Goal: Information Seeking & Learning: Understand process/instructions

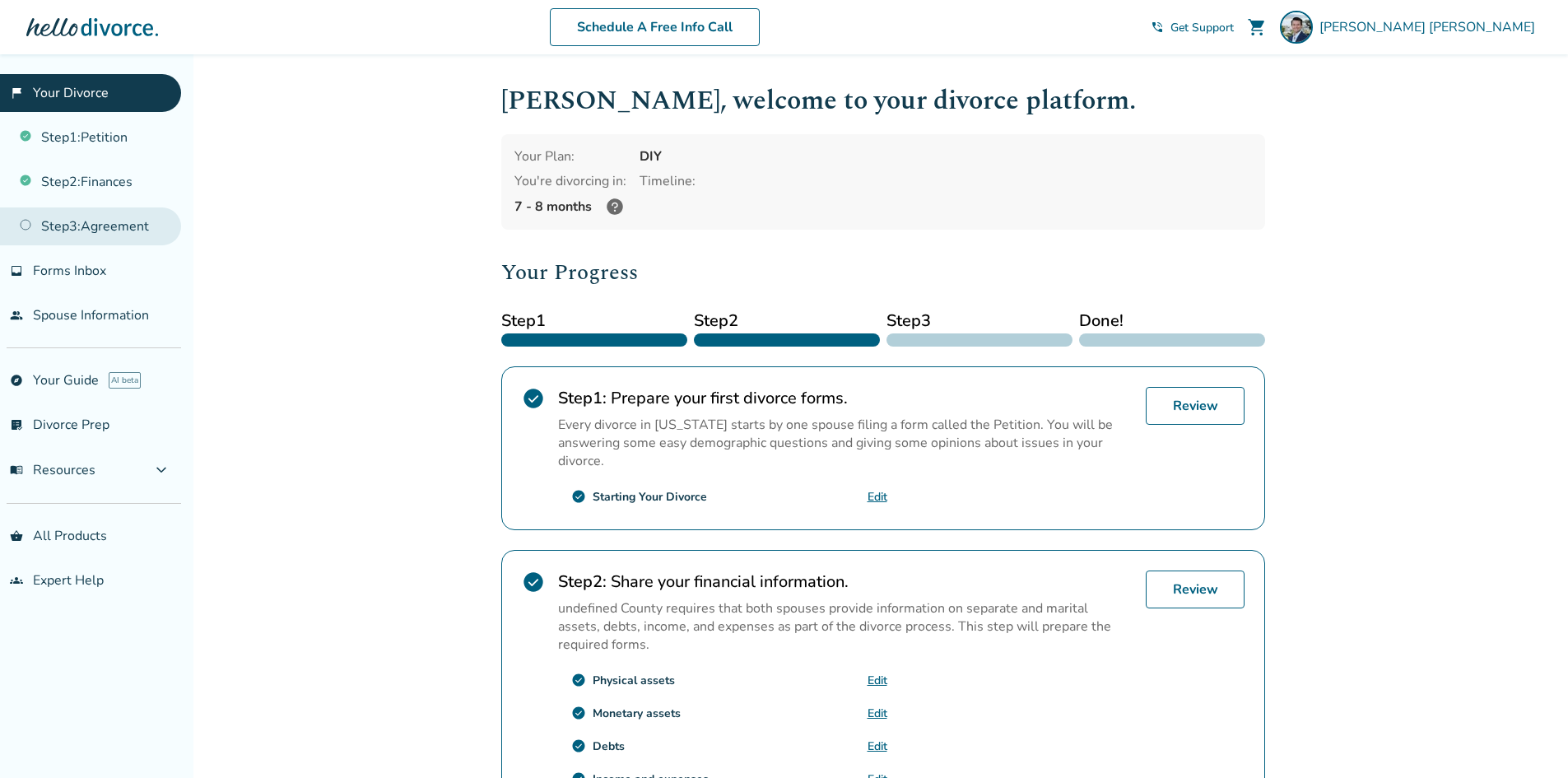
click at [88, 228] on link "Step 3 : Agreement" at bounding box center [90, 226] width 181 height 38
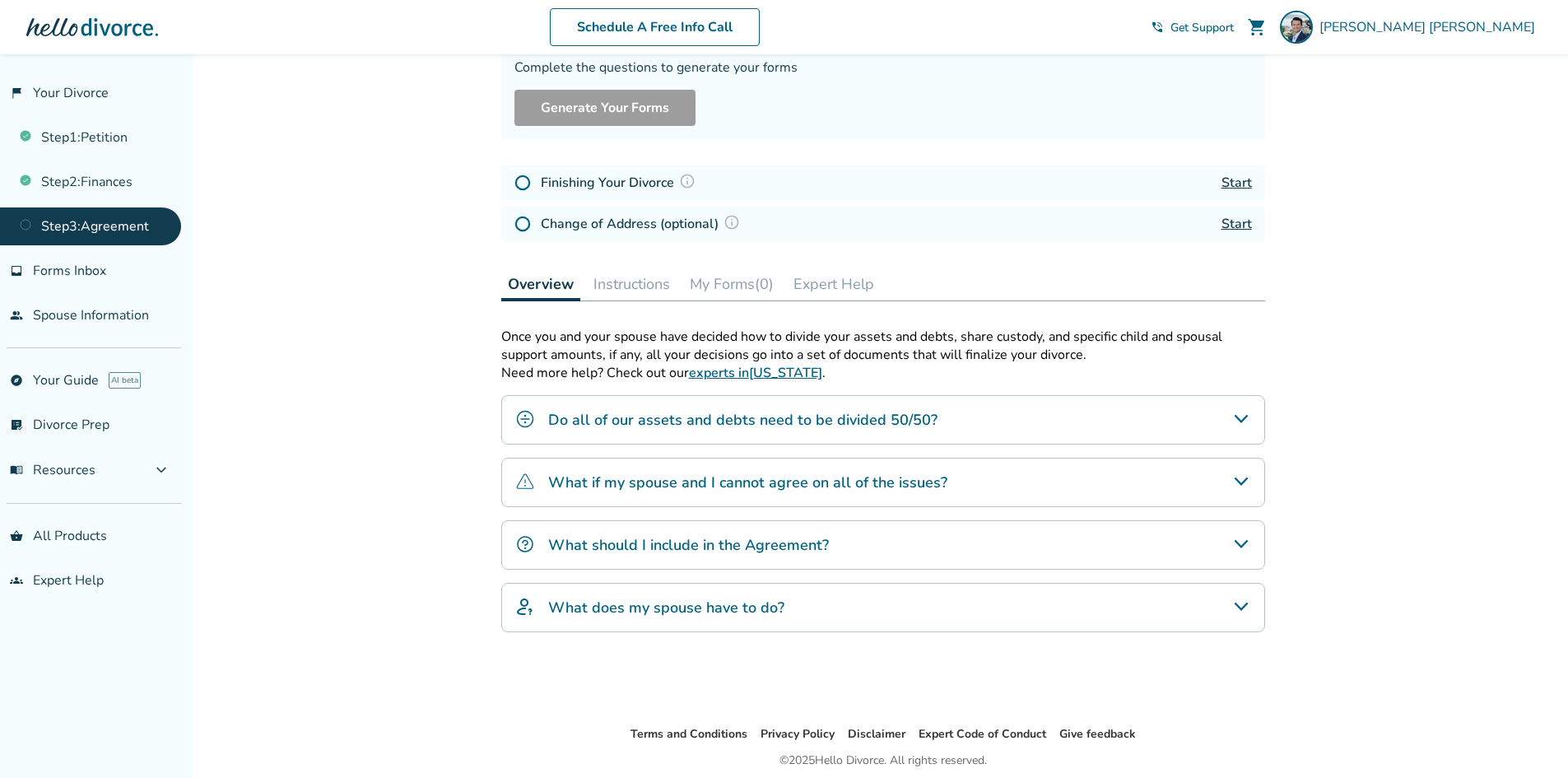
scroll to position [165, 0]
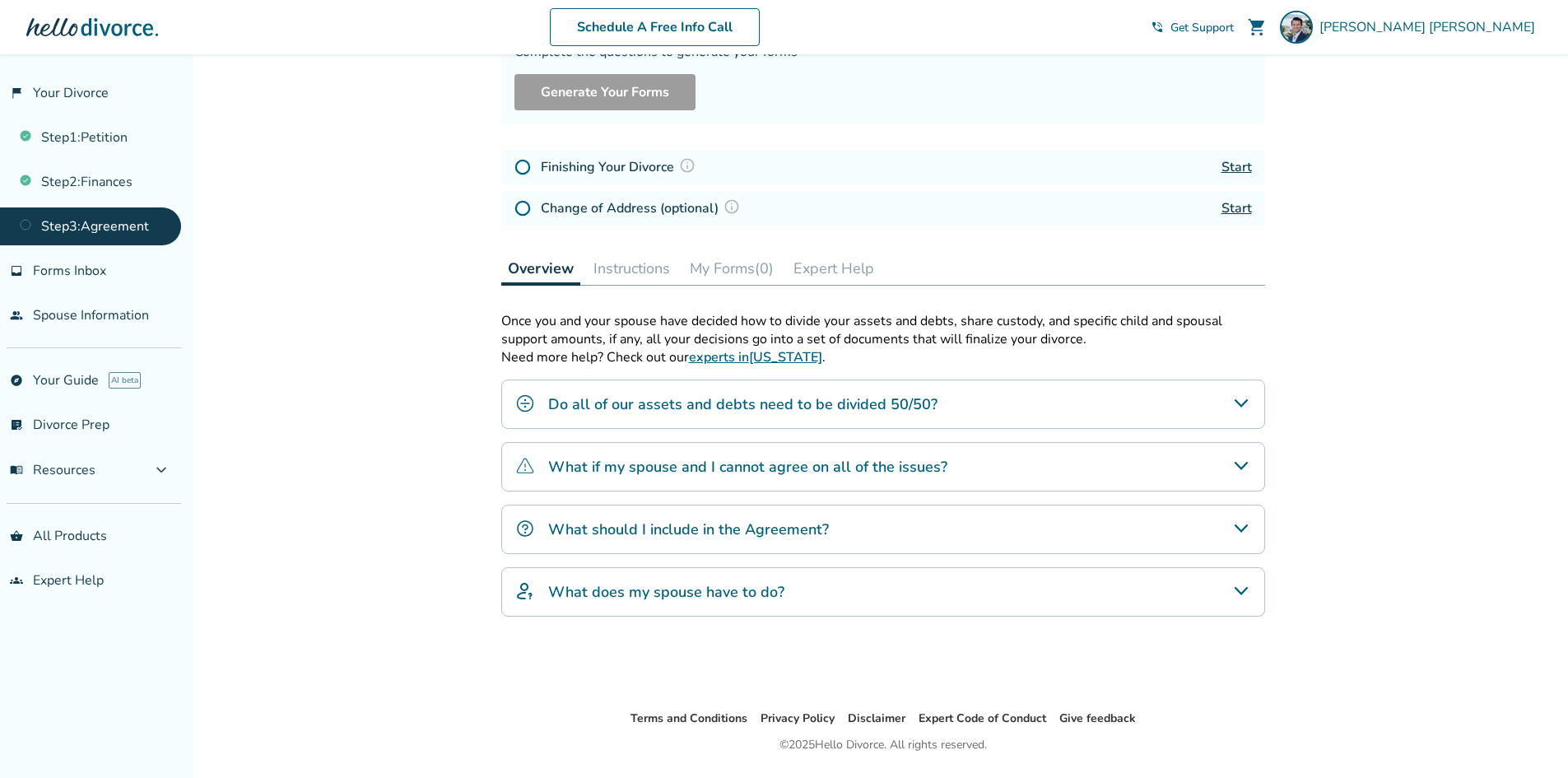
click at [663, 408] on h4 "Do all of our assets and debts need to be divided 50/50?" at bounding box center [742, 403] width 389 height 21
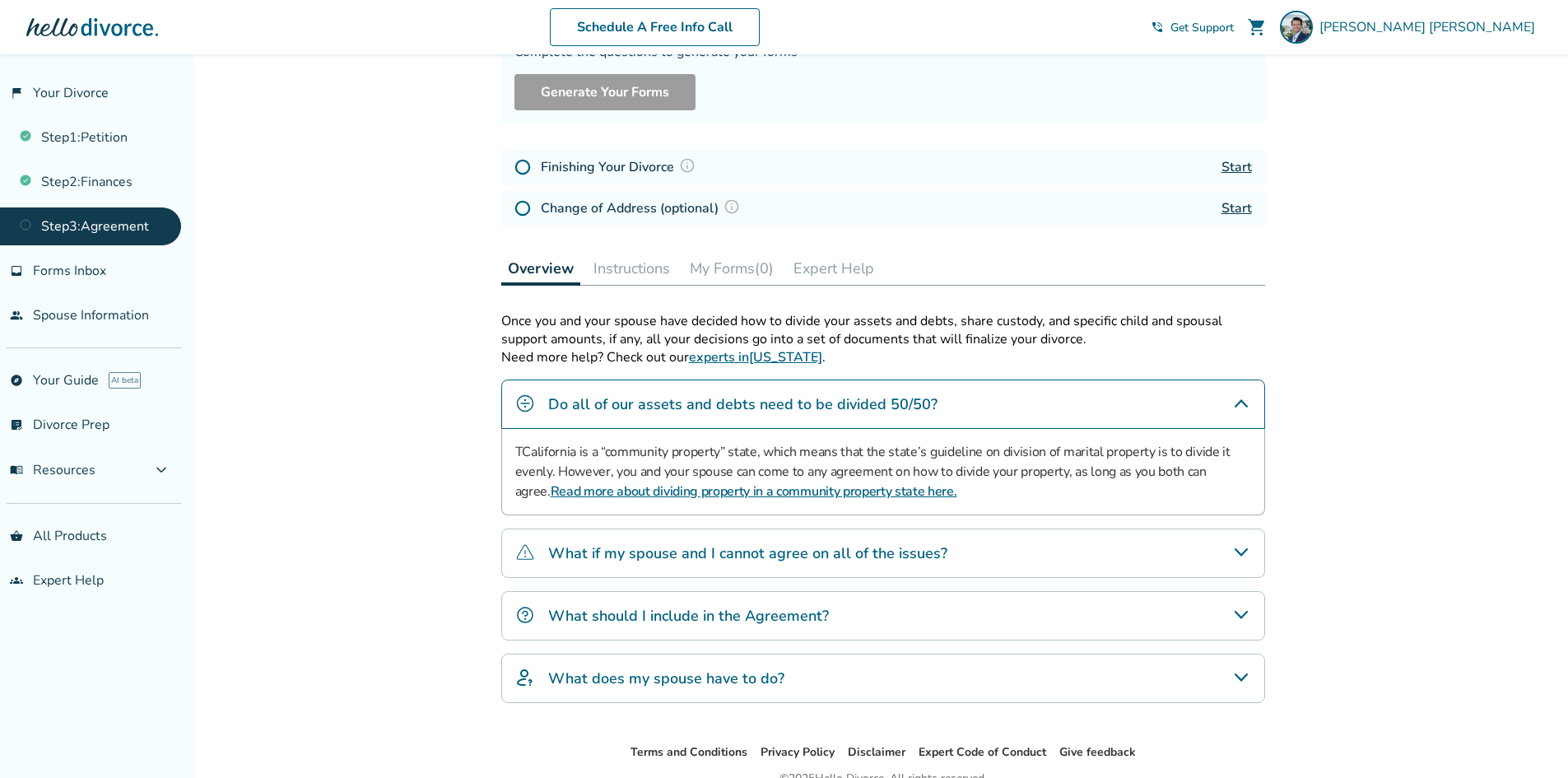
click at [337, 505] on div "Added to cart Step 0 3 Prepare your divorce agreement. Fill out your forms Comp…" at bounding box center [784, 373] width 1568 height 968
click at [668, 565] on div "What if my spouse and I cannot agree on all of the issues?" at bounding box center [882, 553] width 763 height 50
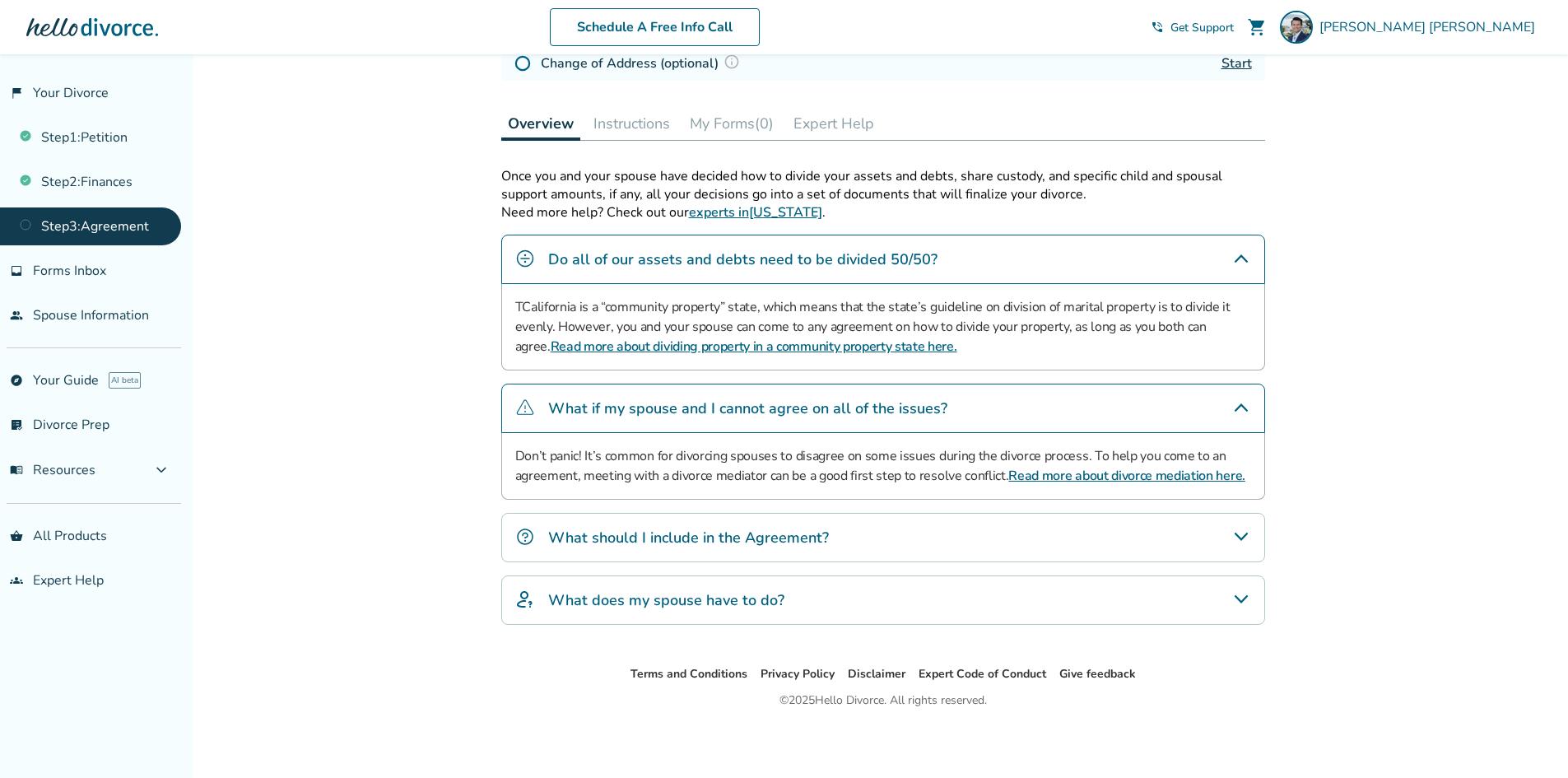
scroll to position [311, 0]
click at [610, 538] on h4 "What should I include in the Agreement?" at bounding box center [688, 535] width 281 height 21
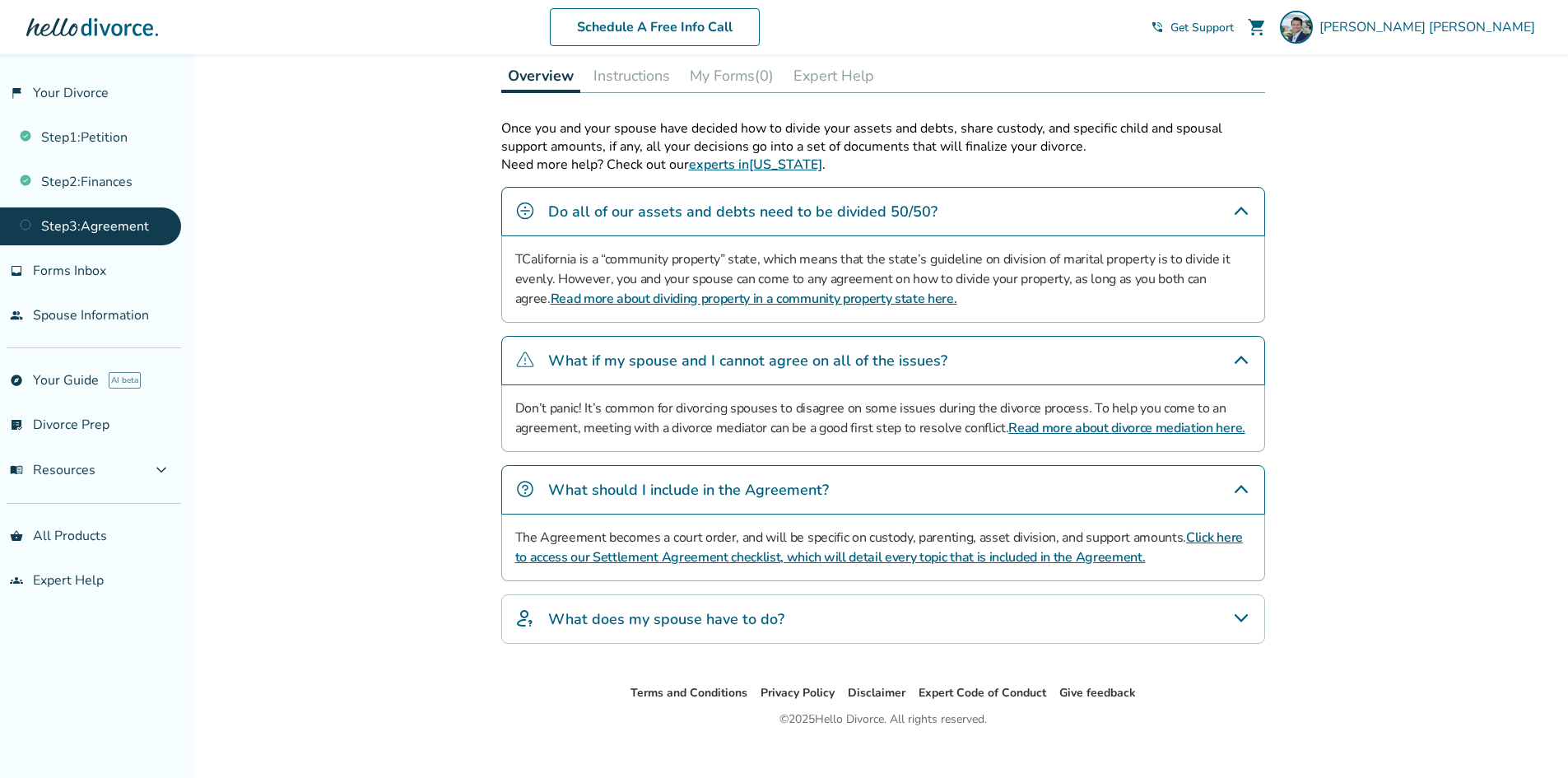
scroll to position [378, 0]
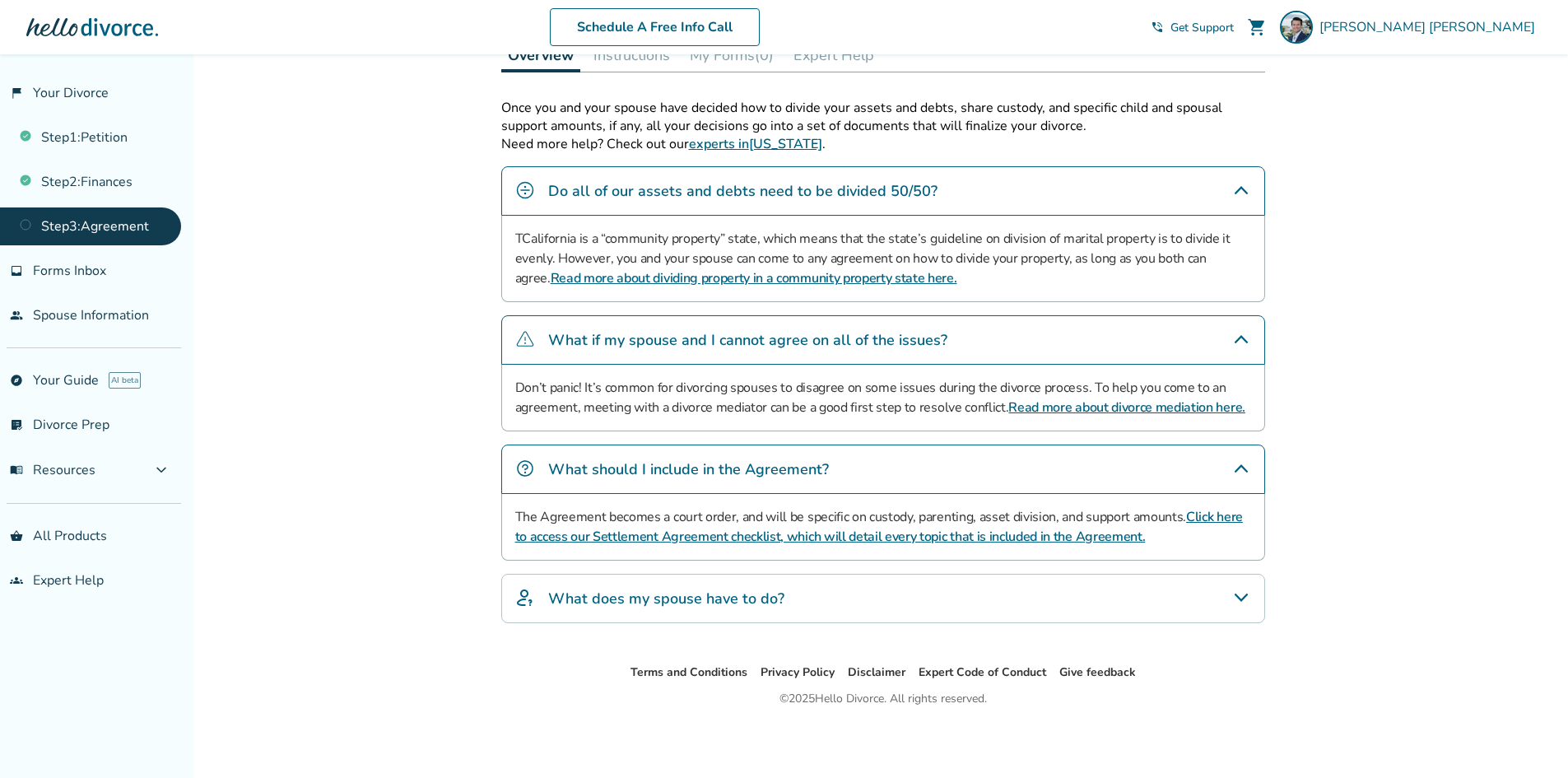
click at [703, 599] on h4 "What does my spouse have to do?" at bounding box center [666, 598] width 236 height 21
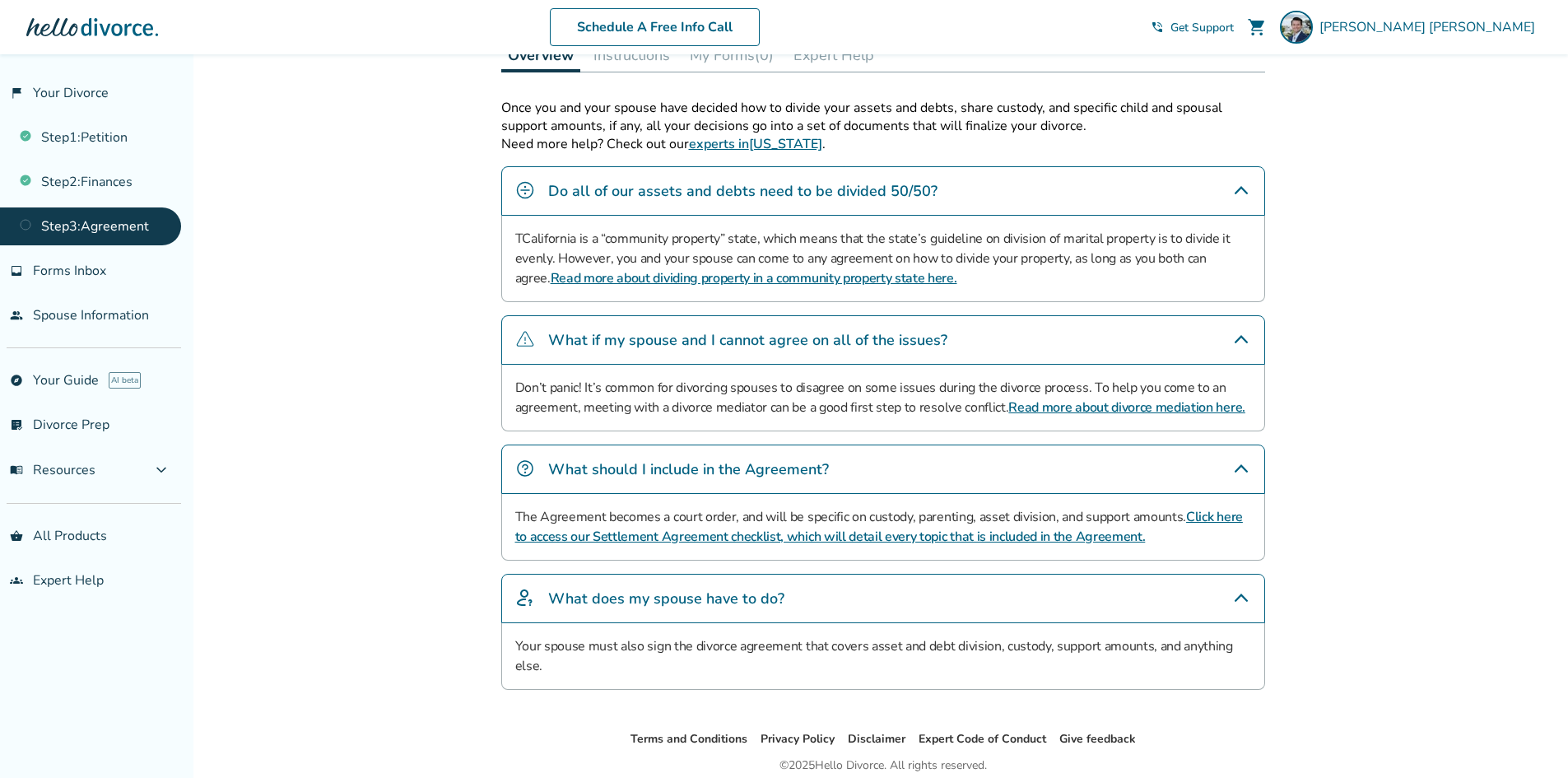
click at [424, 496] on div "Added to cart Step 0 3 Prepare your divorce agreement. Fill out your forms Comp…" at bounding box center [784, 261] width 1568 height 1168
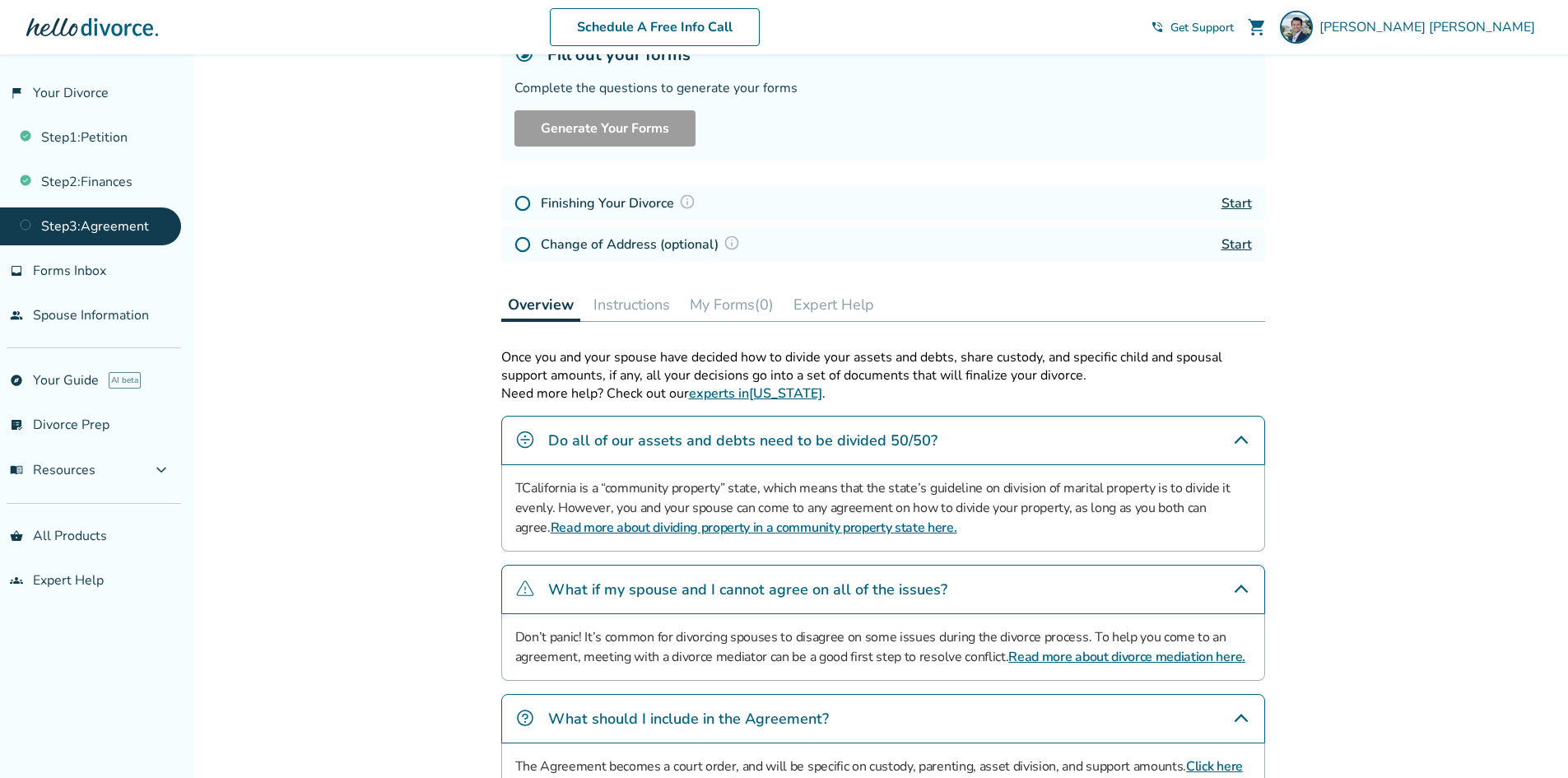
scroll to position [0, 0]
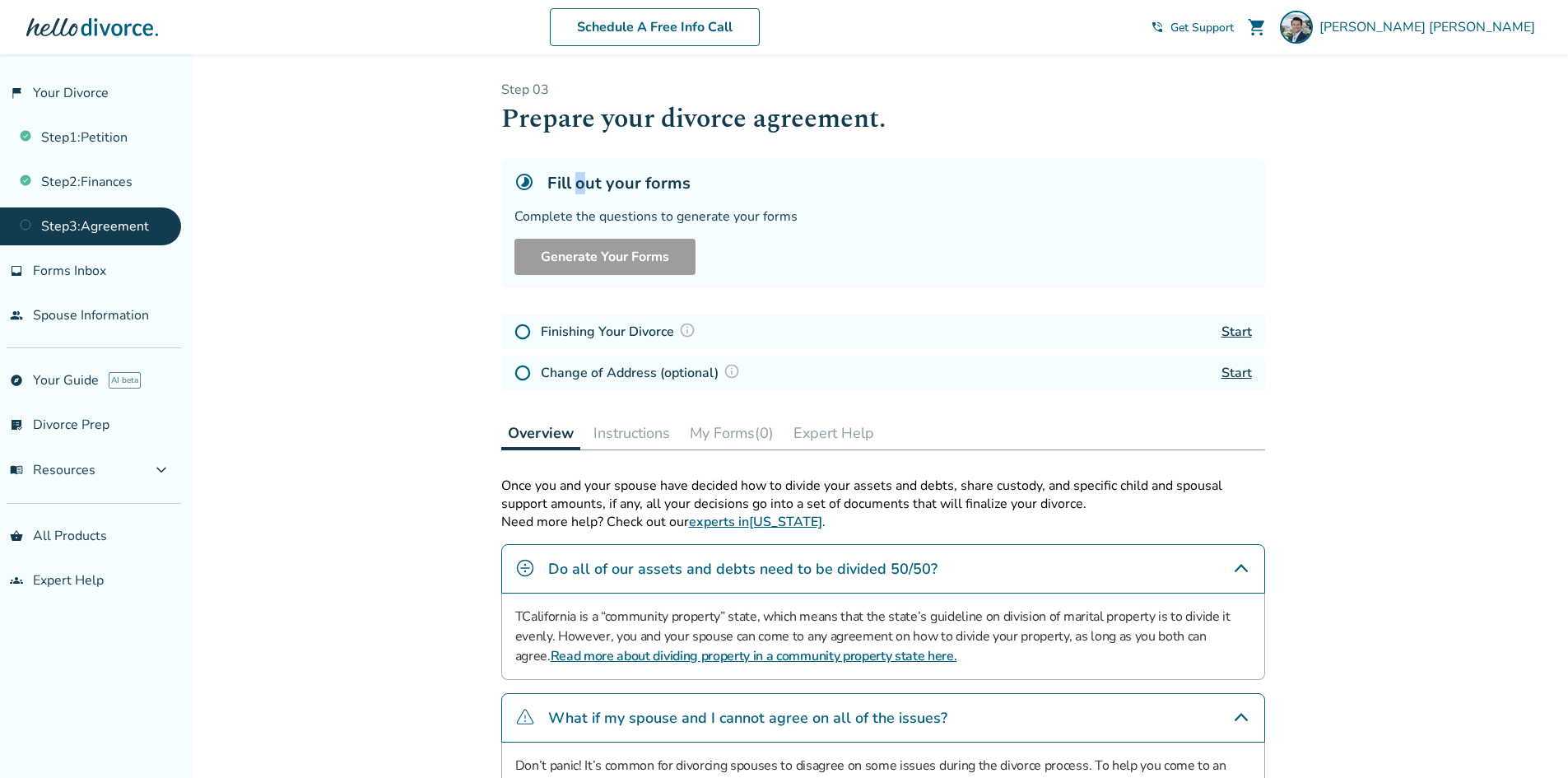
drag, startPoint x: 578, startPoint y: 181, endPoint x: 672, endPoint y: 186, distance: 94.1
click at [664, 186] on h5 "Fill out your forms" at bounding box center [619, 183] width 143 height 22
click at [672, 186] on h5 "Fill out your forms" at bounding box center [619, 183] width 143 height 22
